Goal: Find specific page/section: Find specific page/section

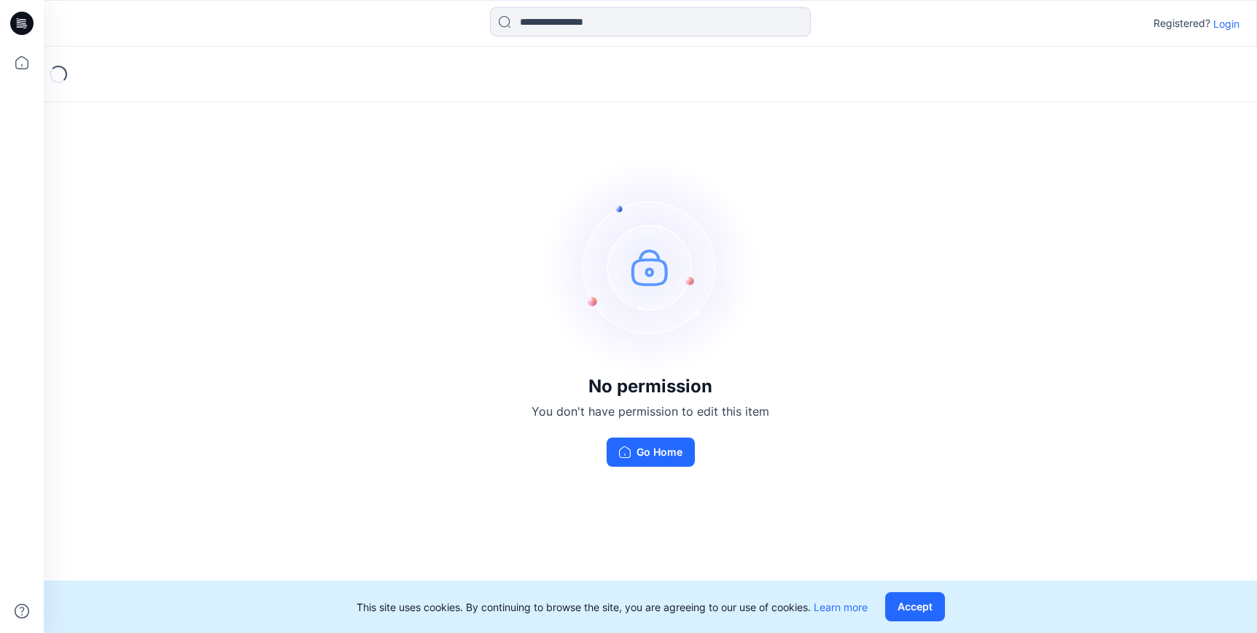
click at [1224, 26] on p "Login" at bounding box center [1226, 23] width 26 height 15
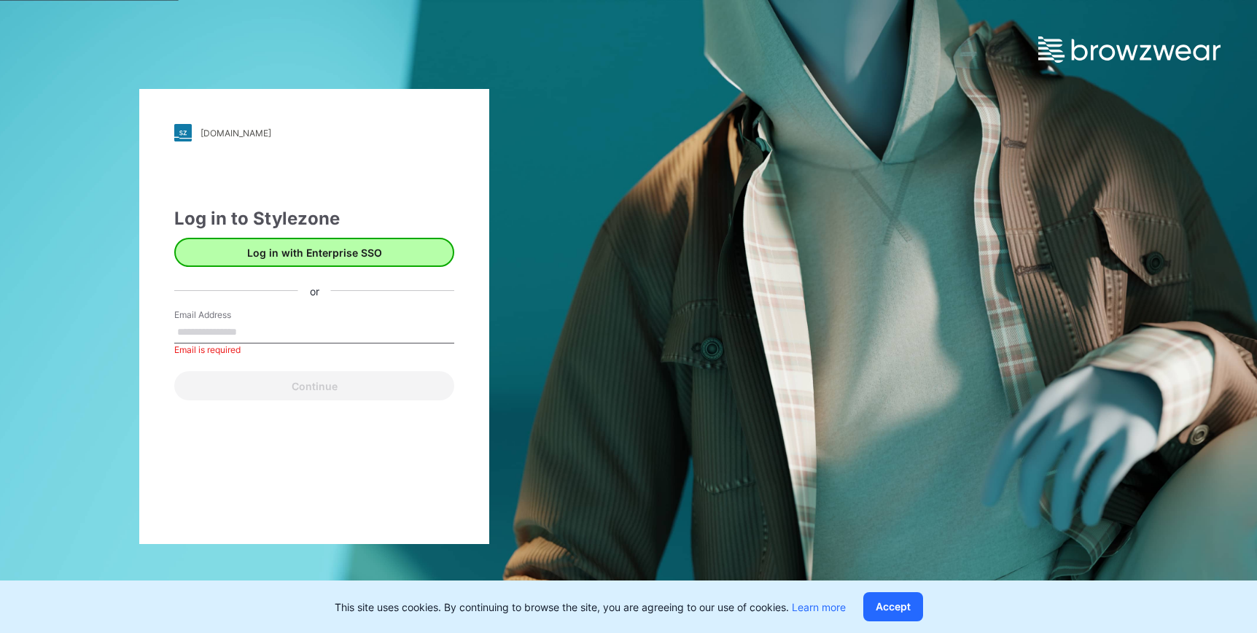
click at [372, 246] on button "Log in with Enterprise SSO" at bounding box center [314, 252] width 280 height 29
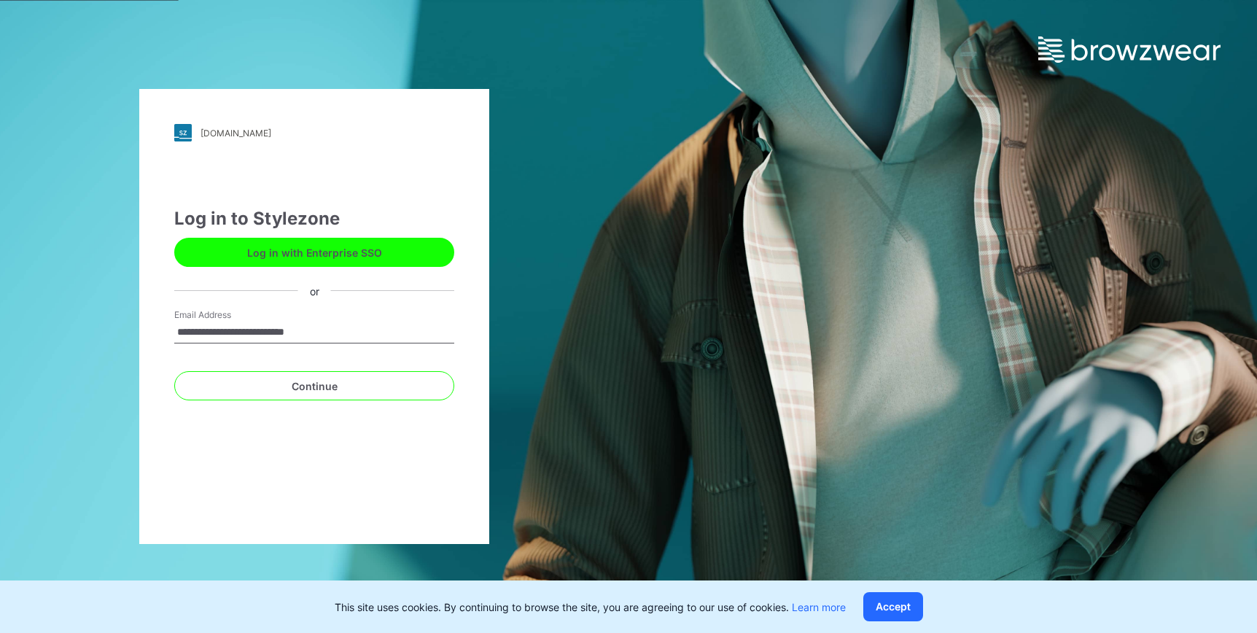
type input "**********"
click at [314, 386] on button "Continue" at bounding box center [314, 385] width 280 height 29
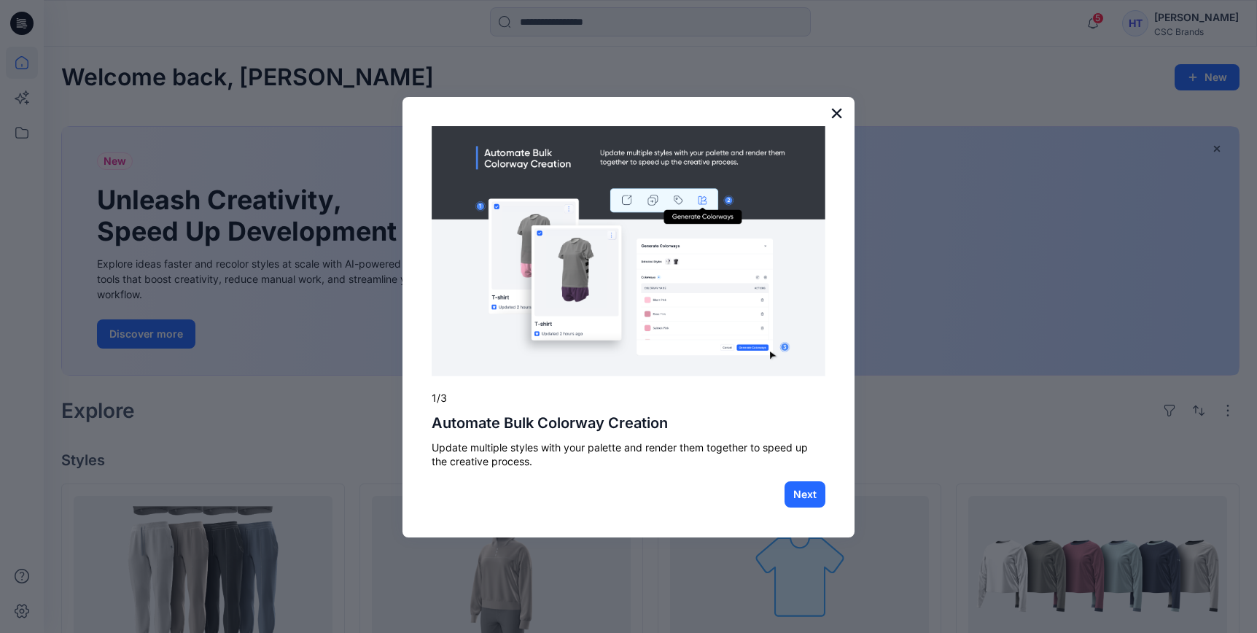
click at [835, 114] on button "×" at bounding box center [837, 112] width 14 height 23
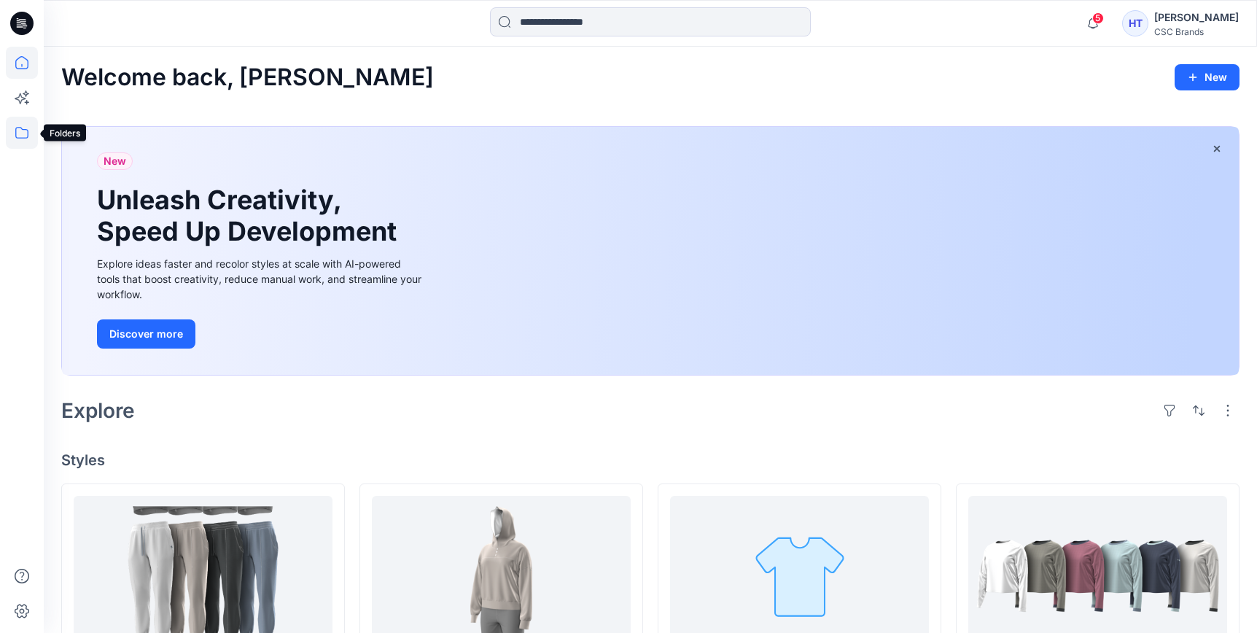
click at [23, 133] on icon at bounding box center [22, 133] width 32 height 32
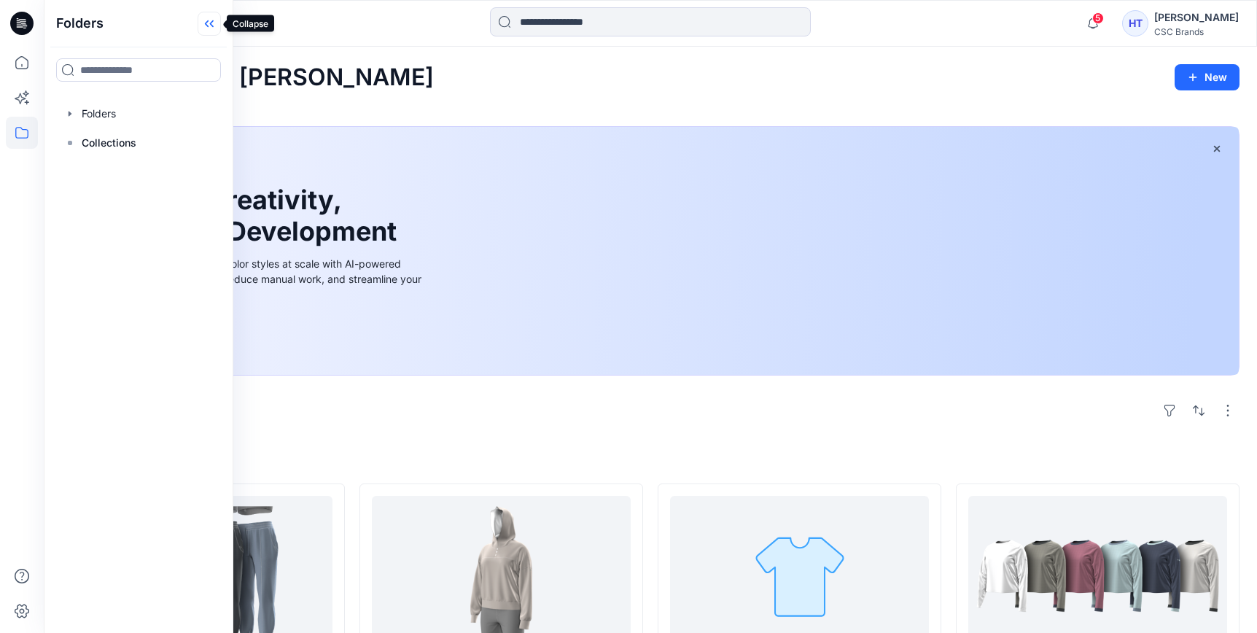
click at [210, 23] on icon at bounding box center [209, 24] width 23 height 24
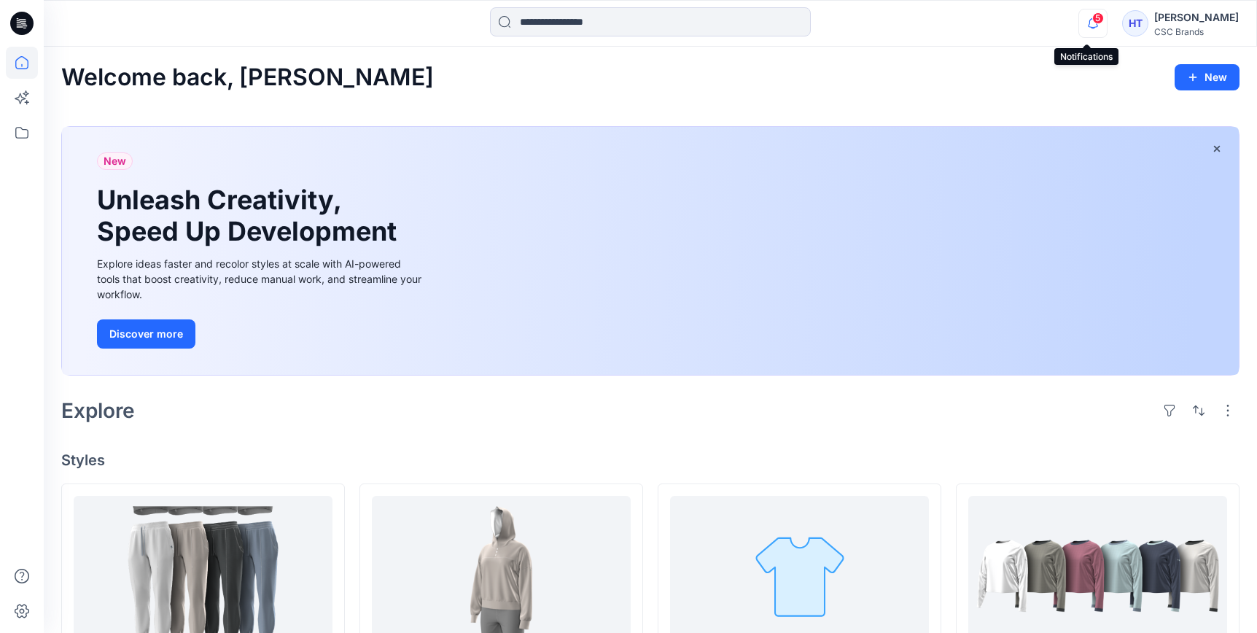
click at [1086, 22] on icon "button" at bounding box center [1093, 23] width 28 height 29
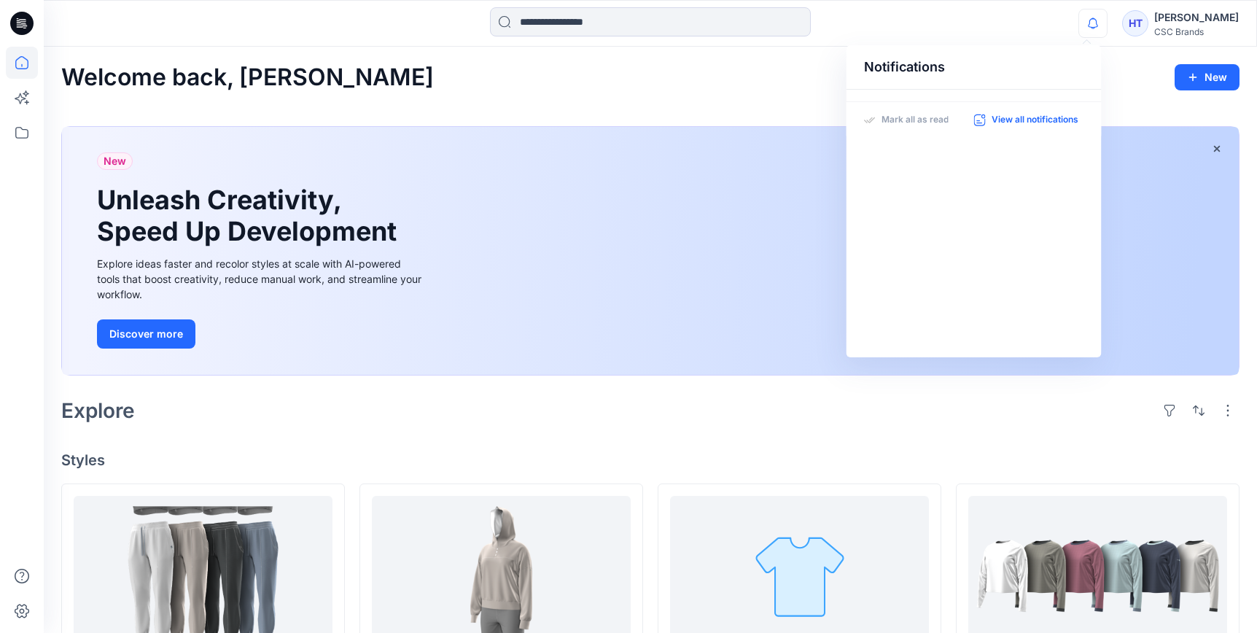
click at [1022, 117] on p "View all notifications" at bounding box center [1035, 120] width 87 height 13
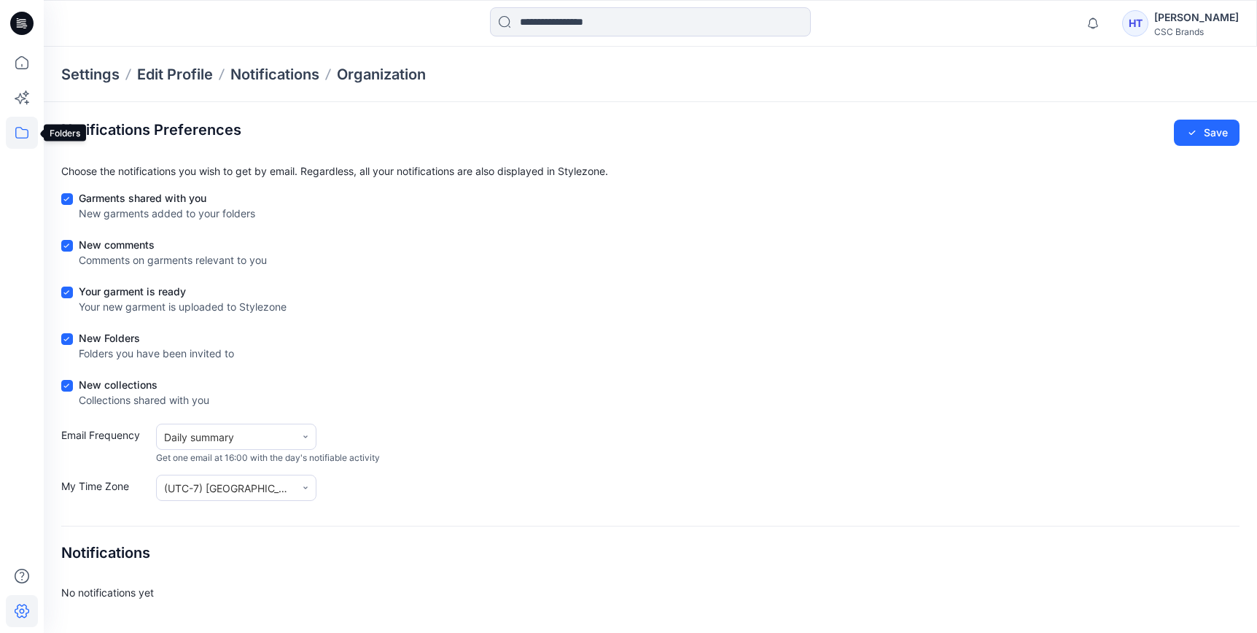
click at [19, 134] on icon at bounding box center [22, 133] width 32 height 32
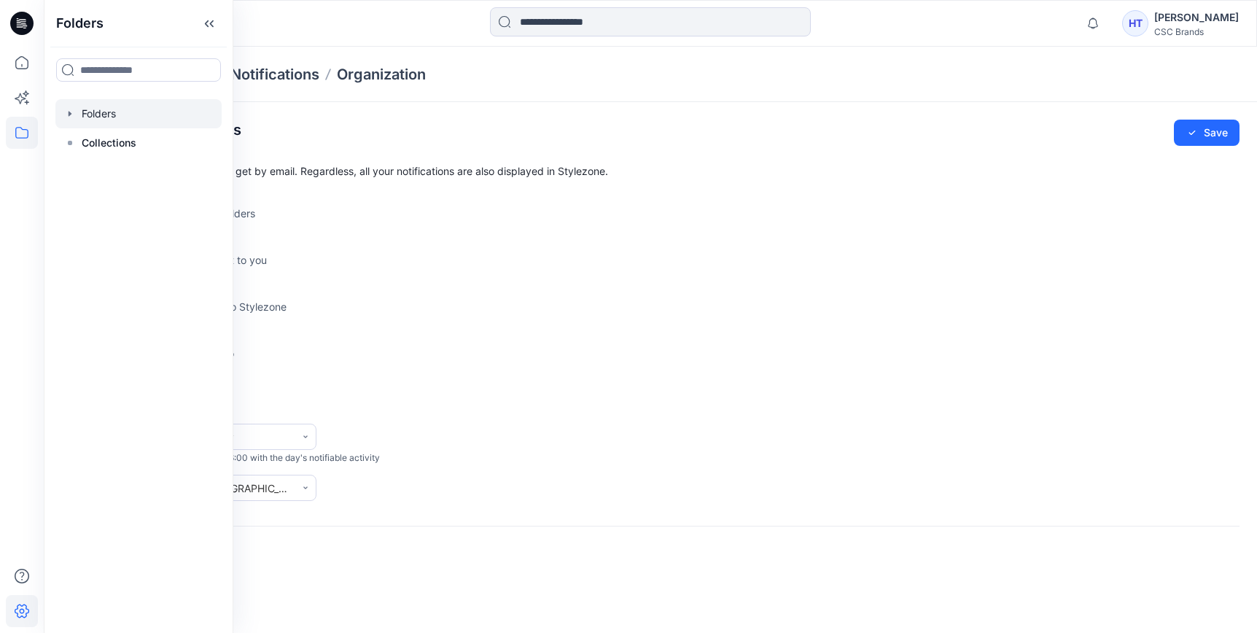
click at [109, 119] on div at bounding box center [138, 113] width 166 height 29
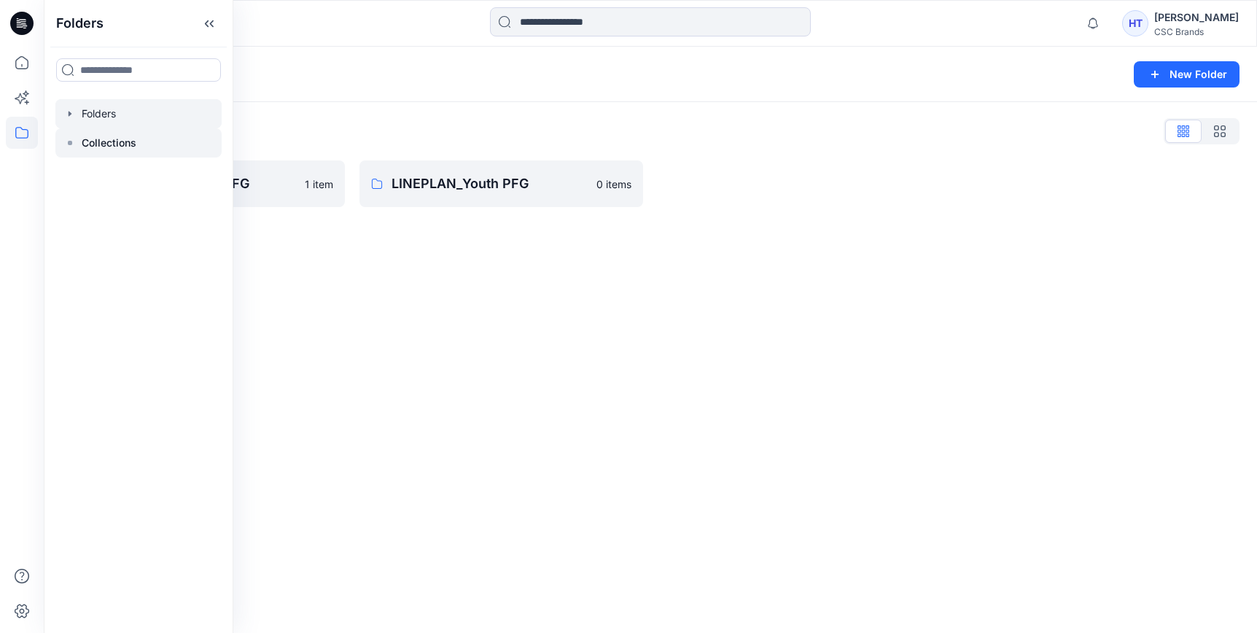
click at [112, 145] on p "Collections" at bounding box center [109, 143] width 55 height 18
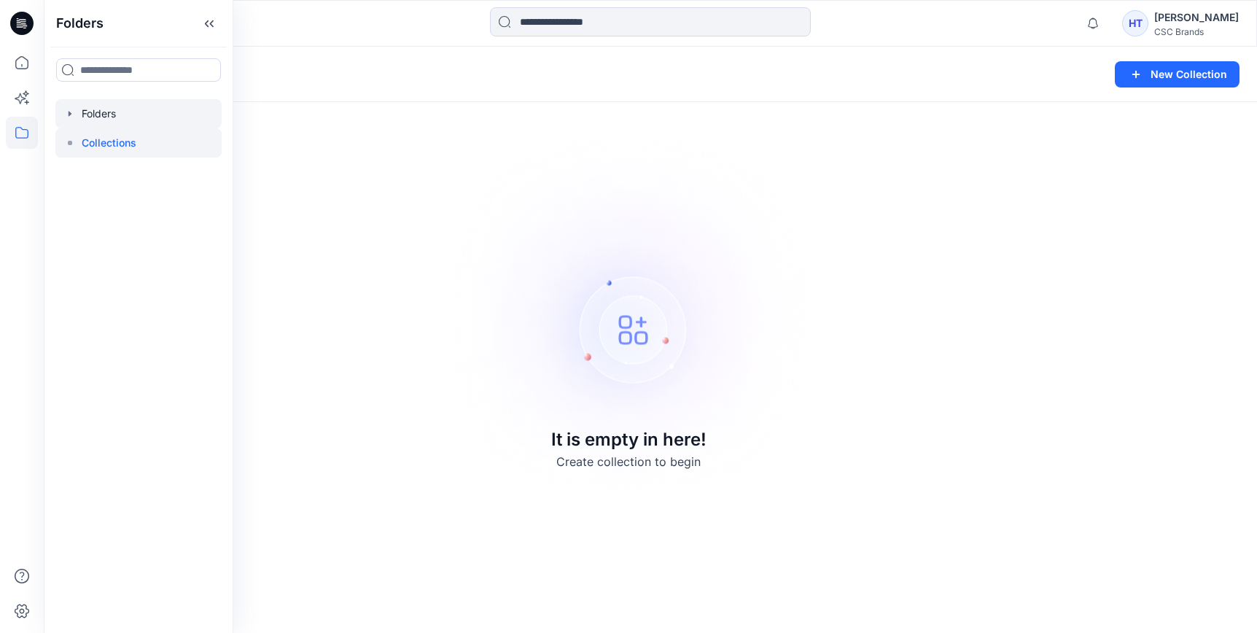
click at [114, 122] on div at bounding box center [138, 113] width 166 height 29
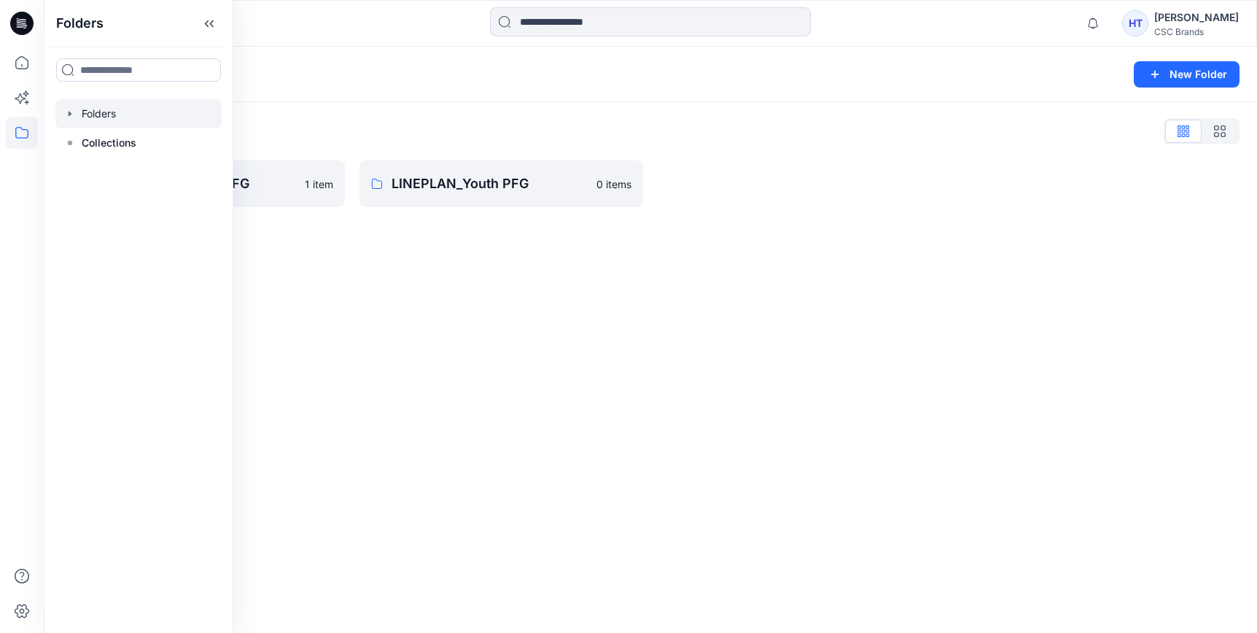
click at [360, 342] on div "Folders New Folder Folders List LINEPLAN_Womens PFG 1 item LINEPLAN_Youth PFG 0…" at bounding box center [650, 340] width 1213 height 586
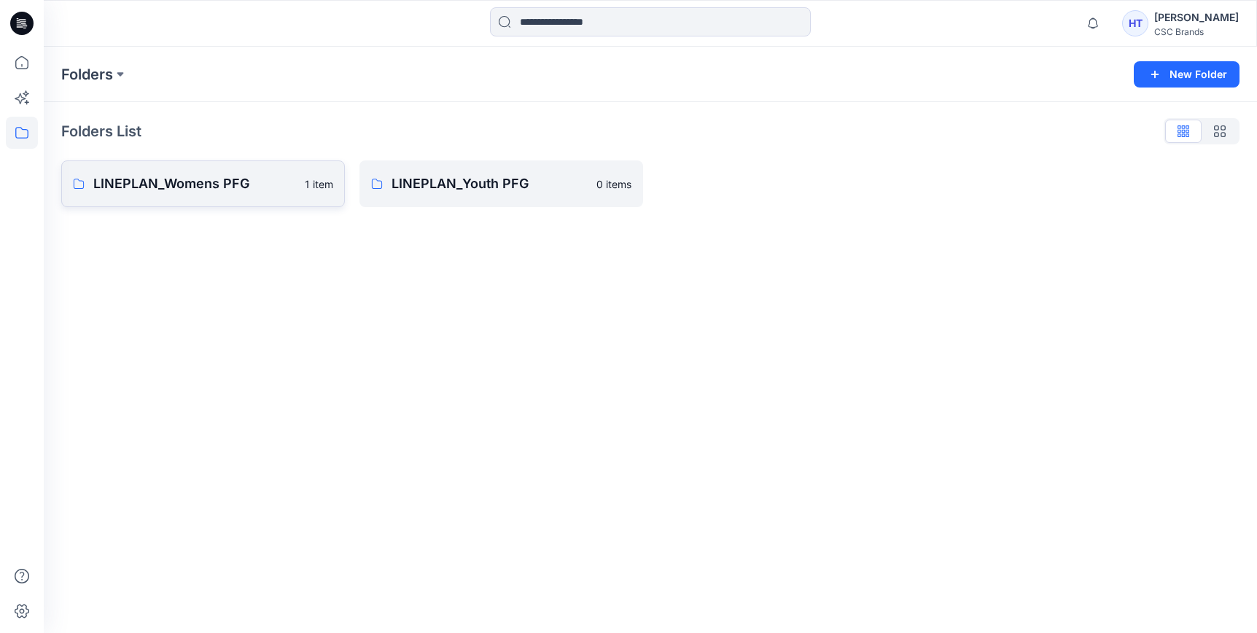
click at [199, 186] on p "LINEPLAN_Womens PFG" at bounding box center [194, 184] width 203 height 20
